Goal: Information Seeking & Learning: Learn about a topic

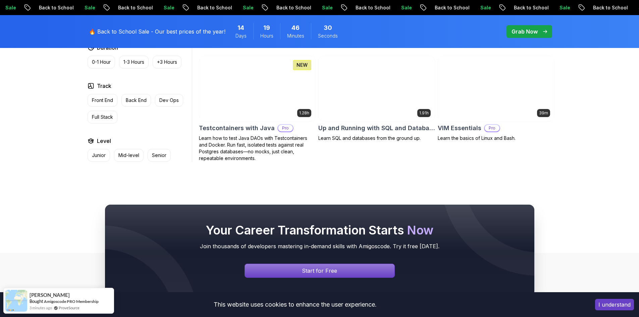
scroll to position [1810, 0]
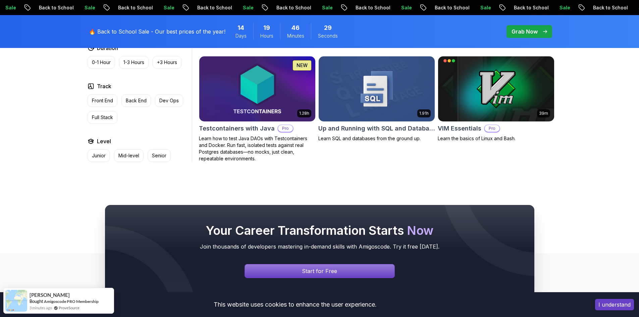
click at [254, 124] on h2 "Testcontainers with Java" at bounding box center [237, 128] width 76 height 9
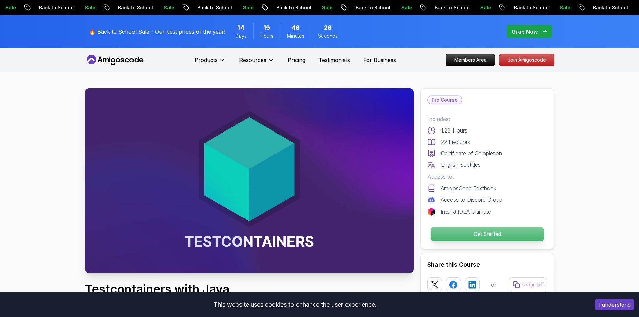
click at [449, 231] on p "Get Started" at bounding box center [486, 234] width 113 height 14
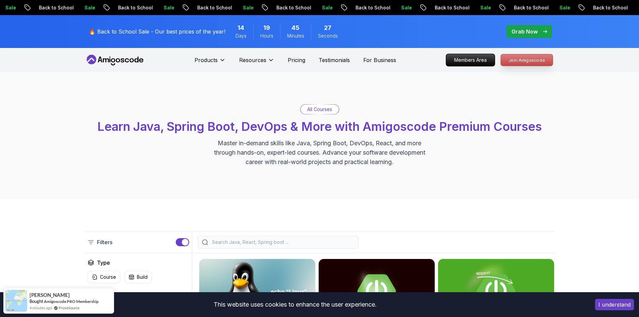
click at [515, 60] on p "Join Amigoscode" at bounding box center [526, 59] width 52 height 11
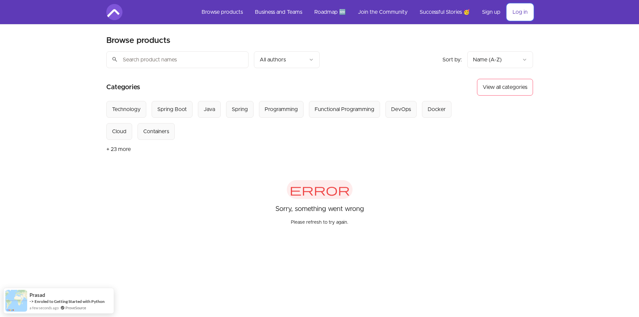
click at [510, 11] on link "Log in" at bounding box center [520, 12] width 26 height 16
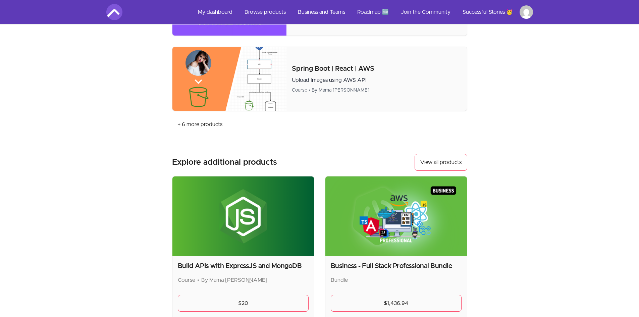
scroll to position [435, 0]
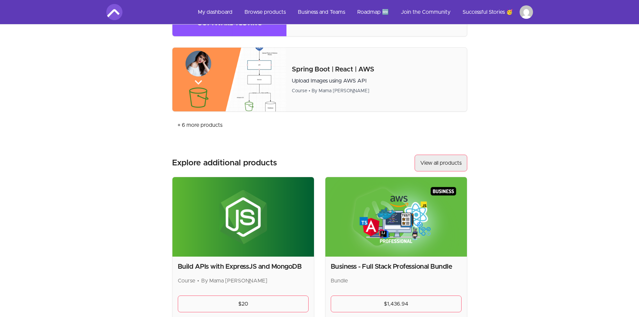
click at [434, 162] on link "View all products" at bounding box center [440, 163] width 53 height 17
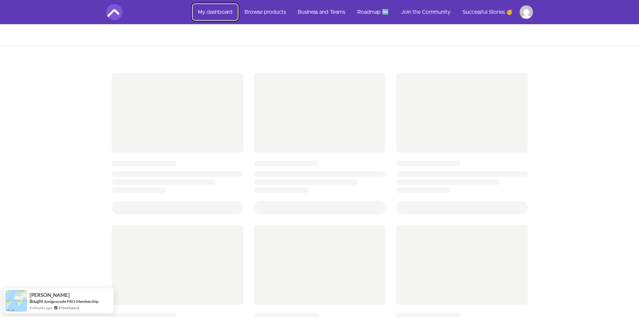
click at [225, 12] on link "My dashboard" at bounding box center [214, 12] width 45 height 16
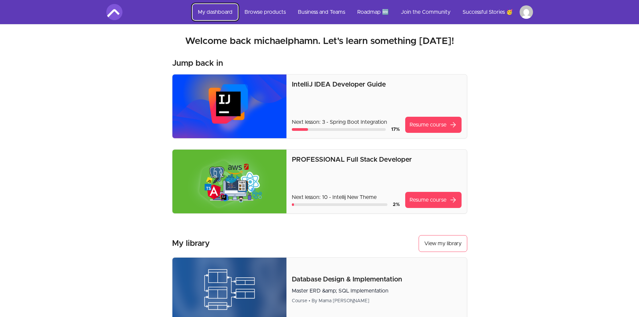
click at [225, 14] on link "My dashboard" at bounding box center [214, 12] width 45 height 16
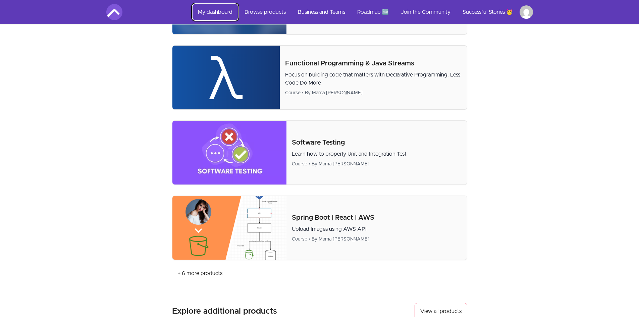
scroll to position [302, 0]
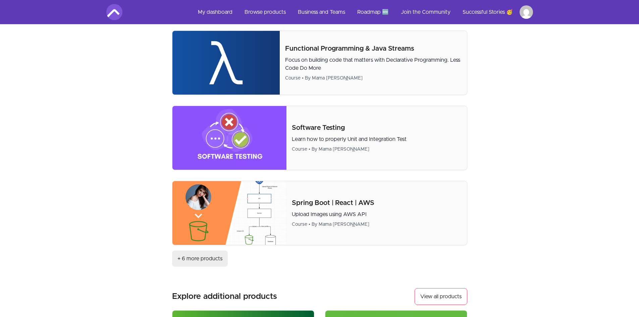
click at [197, 260] on link "+ 6 more products" at bounding box center [200, 258] width 56 height 16
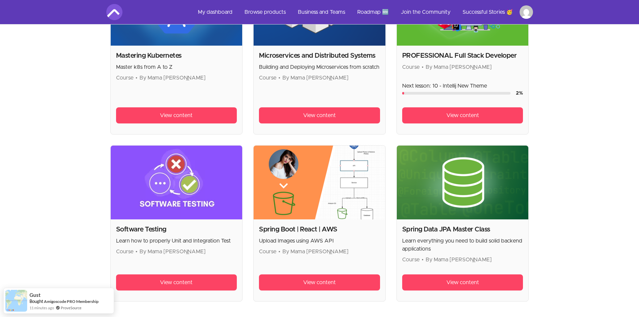
scroll to position [603, 0]
